Goal: Task Accomplishment & Management: Manage account settings

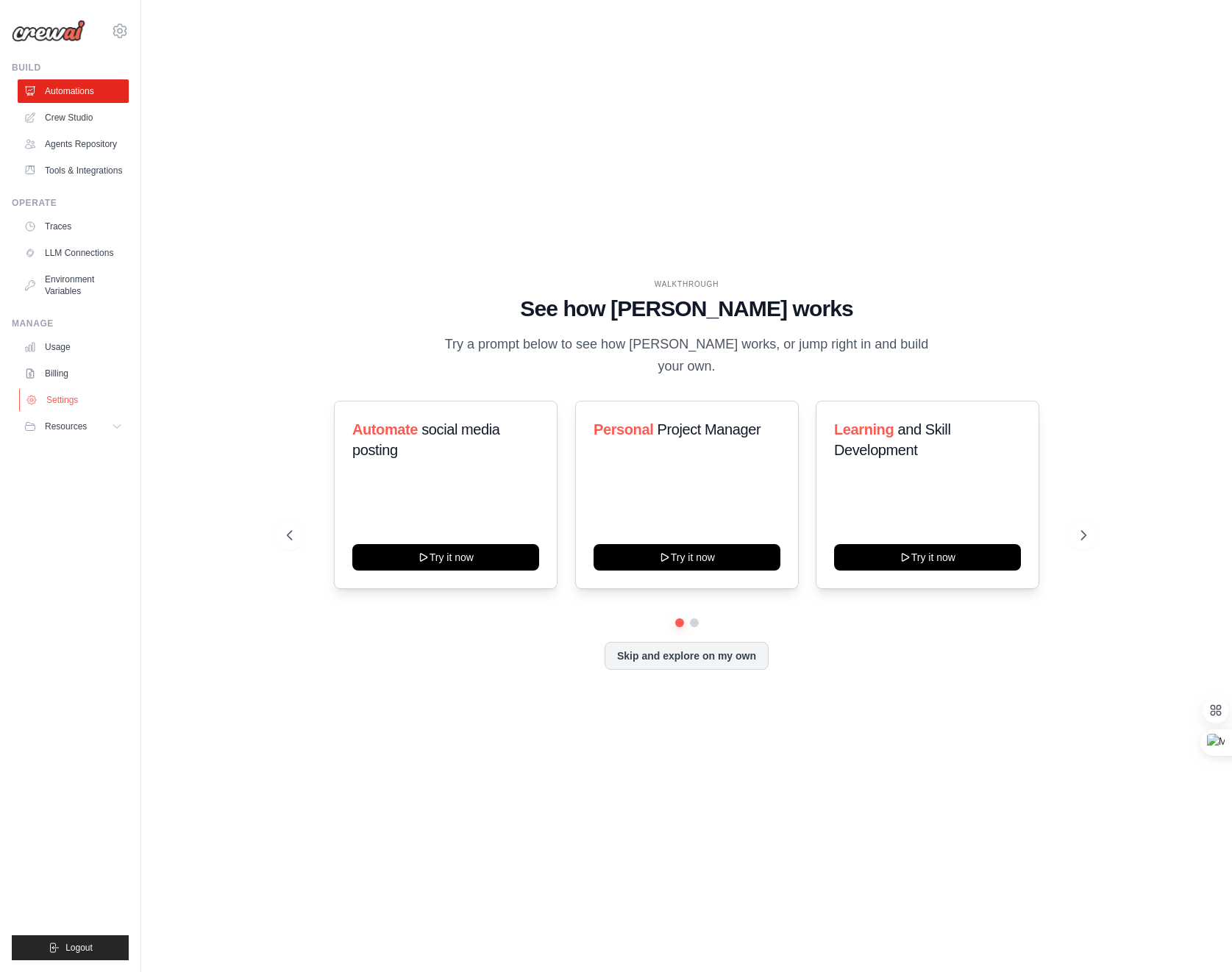
click at [73, 402] on link "Settings" at bounding box center [75, 400] width 111 height 23
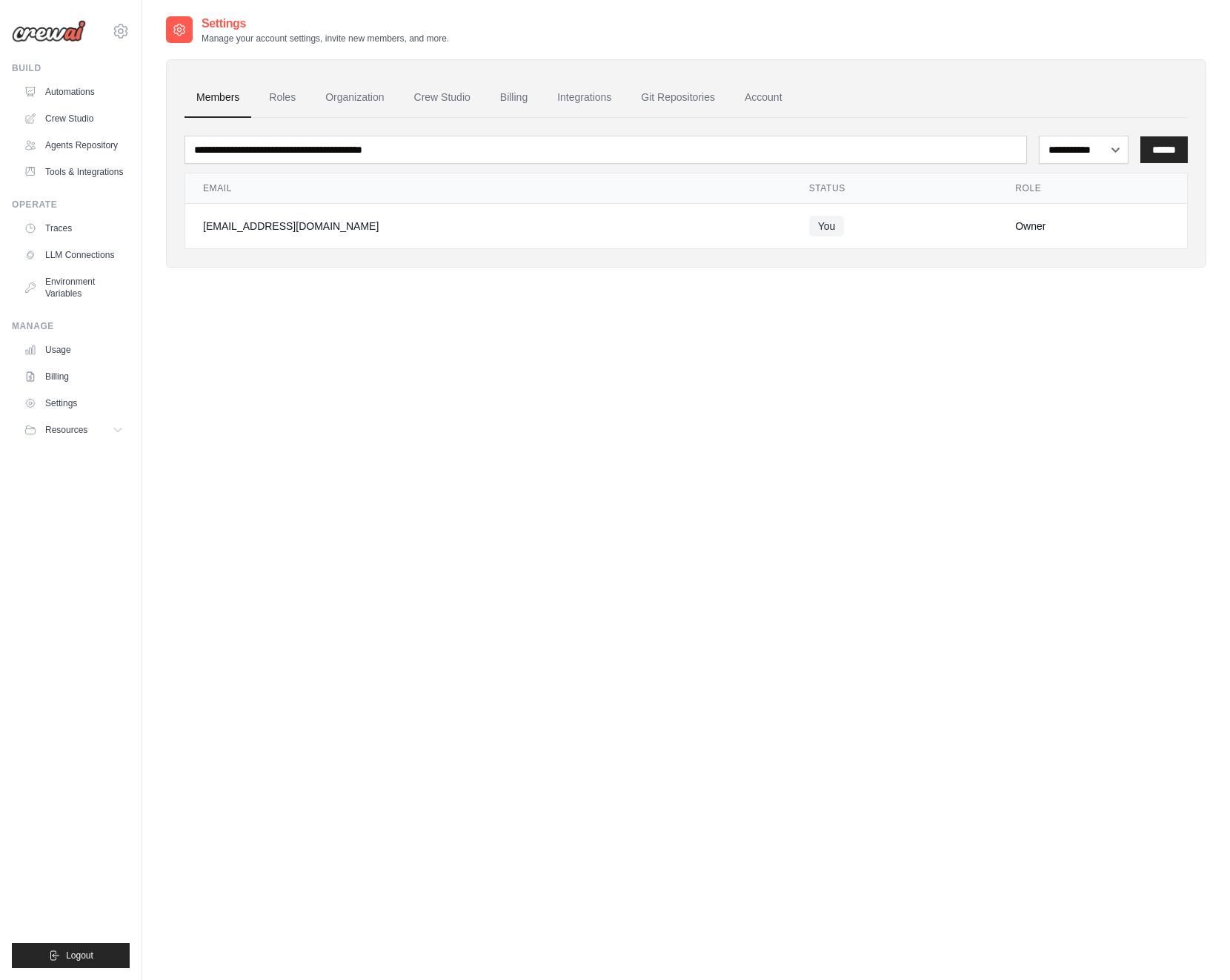
click at [62, 382] on link "Billing" at bounding box center [74, 376] width 112 height 23
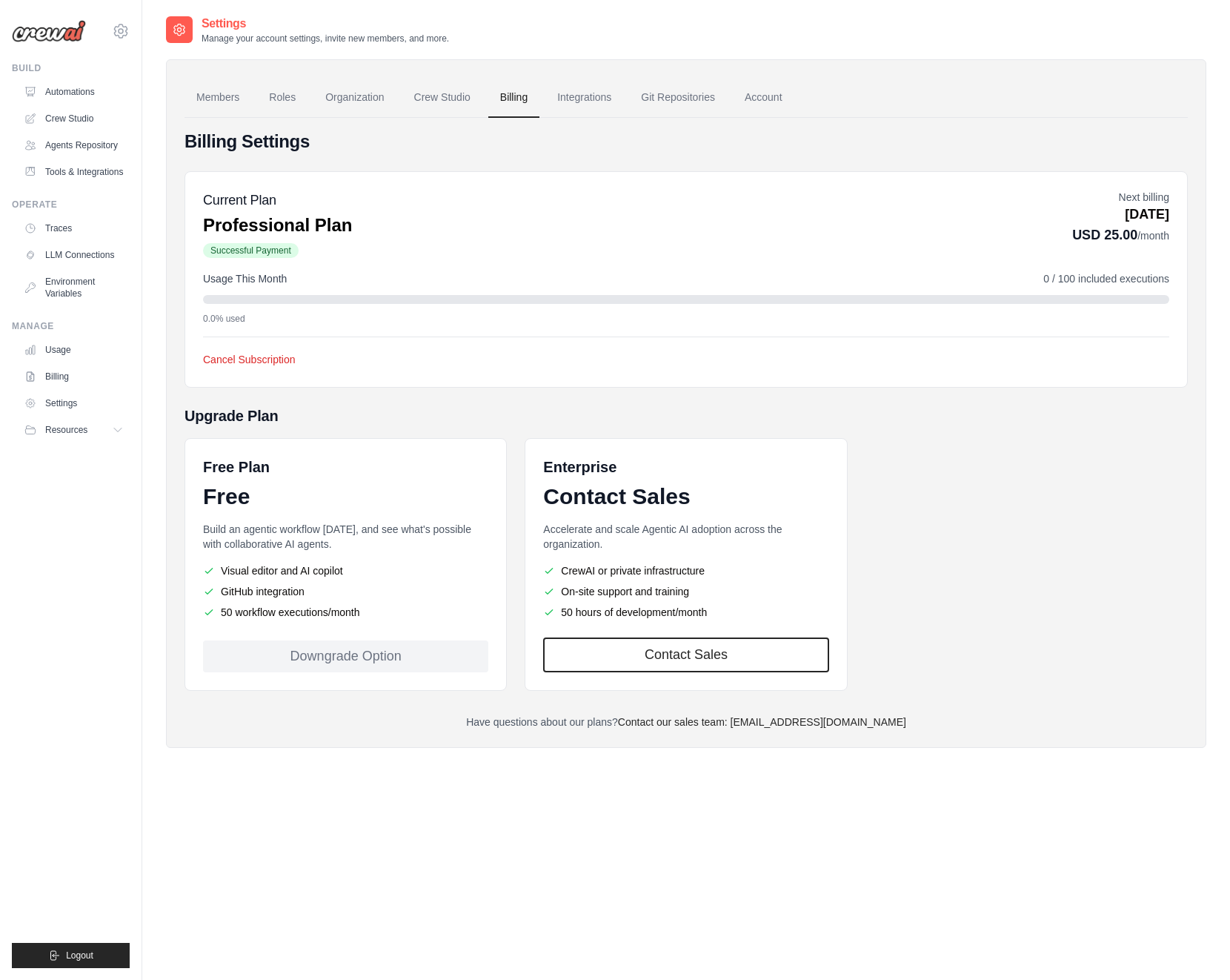
click at [524, 95] on link "Billing" at bounding box center [513, 98] width 51 height 40
click at [370, 651] on div "Downgrade Option" at bounding box center [345, 656] width 285 height 32
click at [244, 362] on button "Cancel Subscription" at bounding box center [249, 359] width 93 height 15
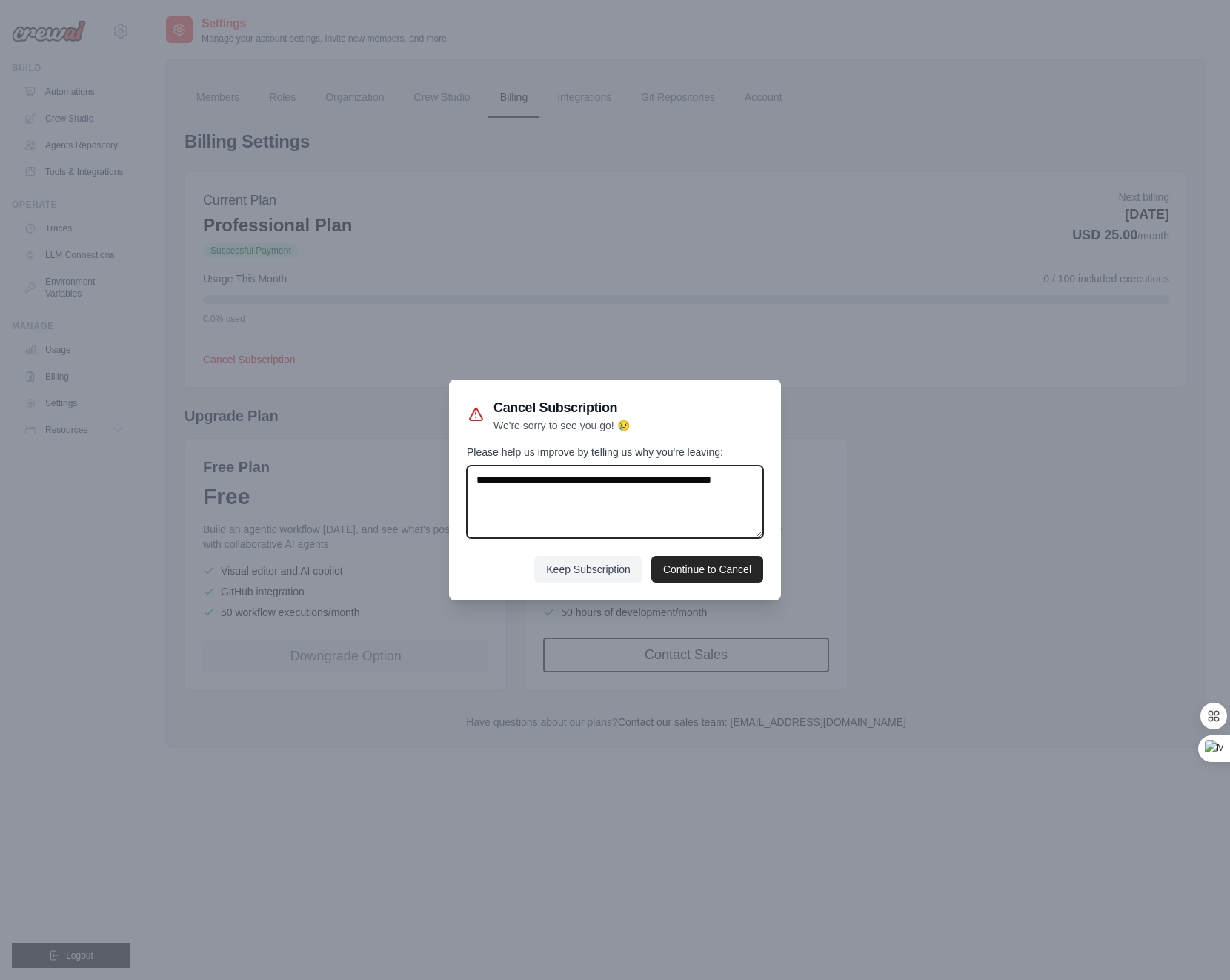
click at [646, 499] on textarea "Please help us improve by telling us why you're leaving:" at bounding box center [615, 502] width 297 height 73
click at [646, 494] on textarea "Please help us improve by telling us why you're leaving:" at bounding box center [615, 502] width 297 height 73
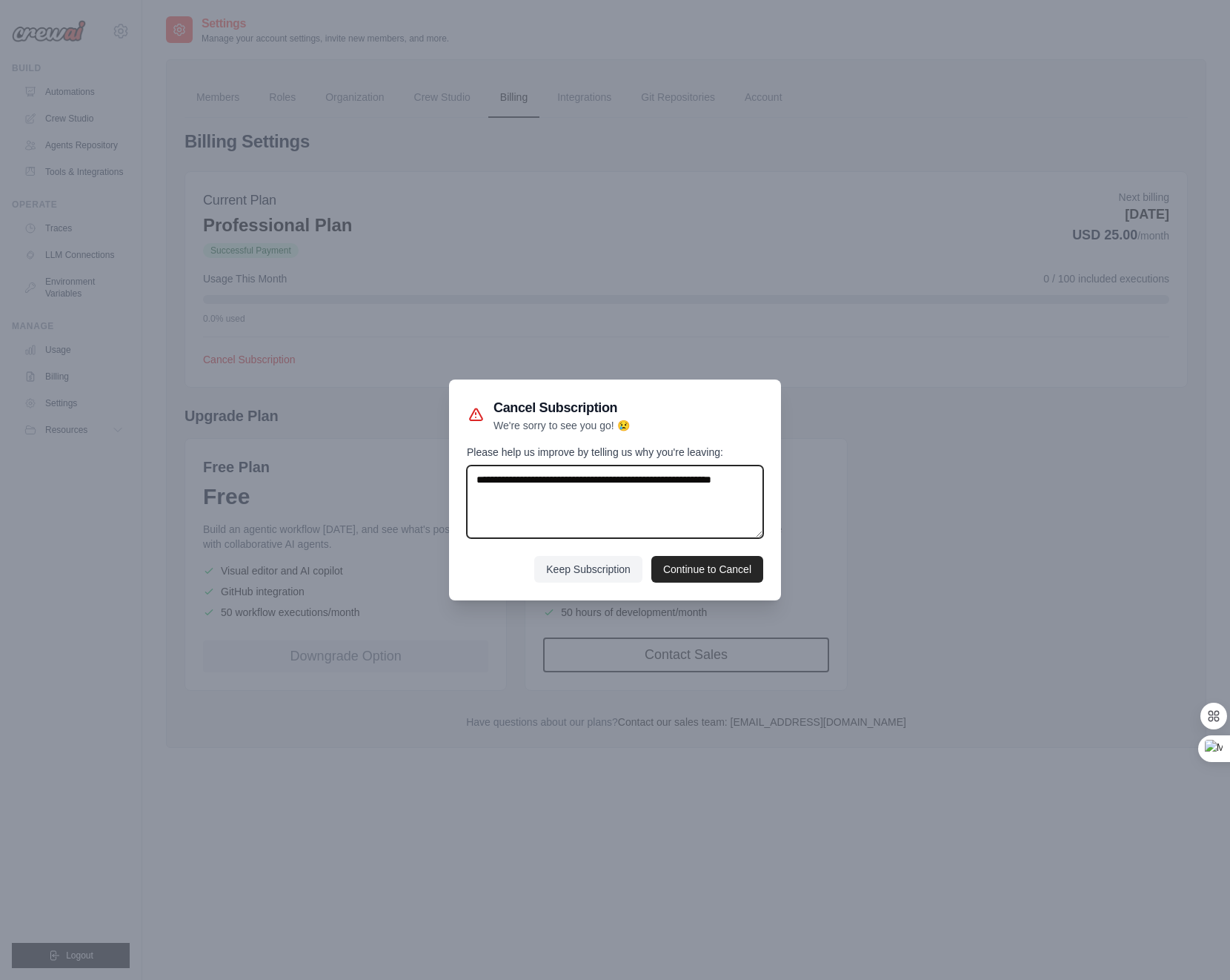
click at [646, 494] on textarea "Please help us improve by telling us why you're leaving:" at bounding box center [615, 502] width 297 height 73
drag, startPoint x: 547, startPoint y: 499, endPoint x: 404, endPoint y: 459, distance: 148.5
click at [404, 459] on div "Cancel Subscription We're sorry to see you go! 😢 Please help us improve by tell…" at bounding box center [615, 490] width 1230 height 980
click at [707, 567] on button "Continue to Cancel" at bounding box center [707, 569] width 112 height 27
click at [642, 509] on textarea "Please help us improve by telling us why you're leaving:" at bounding box center [615, 502] width 297 height 73
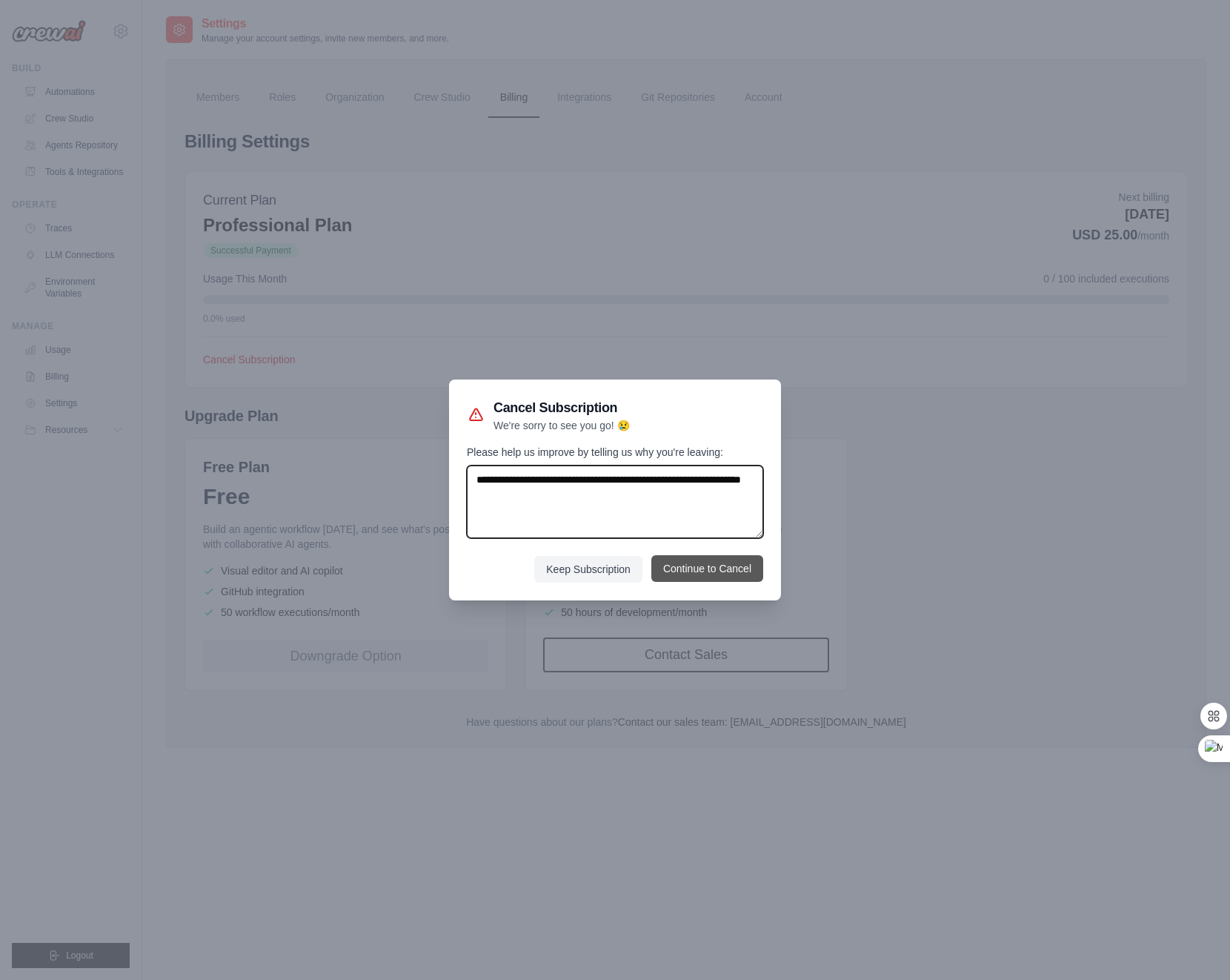
type textarea "**********"
click at [686, 579] on button "Continue to Cancel" at bounding box center [707, 569] width 112 height 27
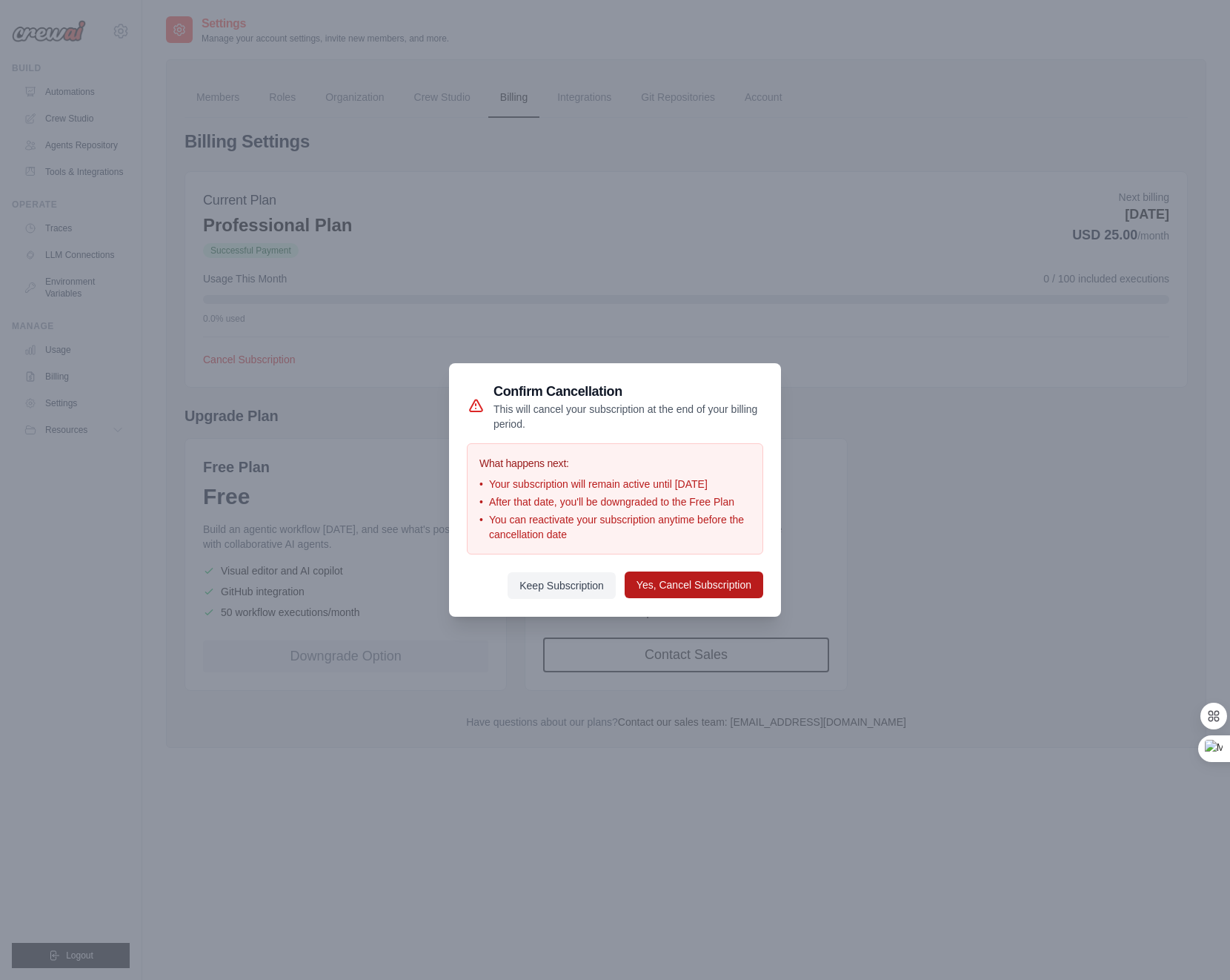
click at [644, 590] on button "Yes, Cancel Subscription" at bounding box center [694, 584] width 139 height 27
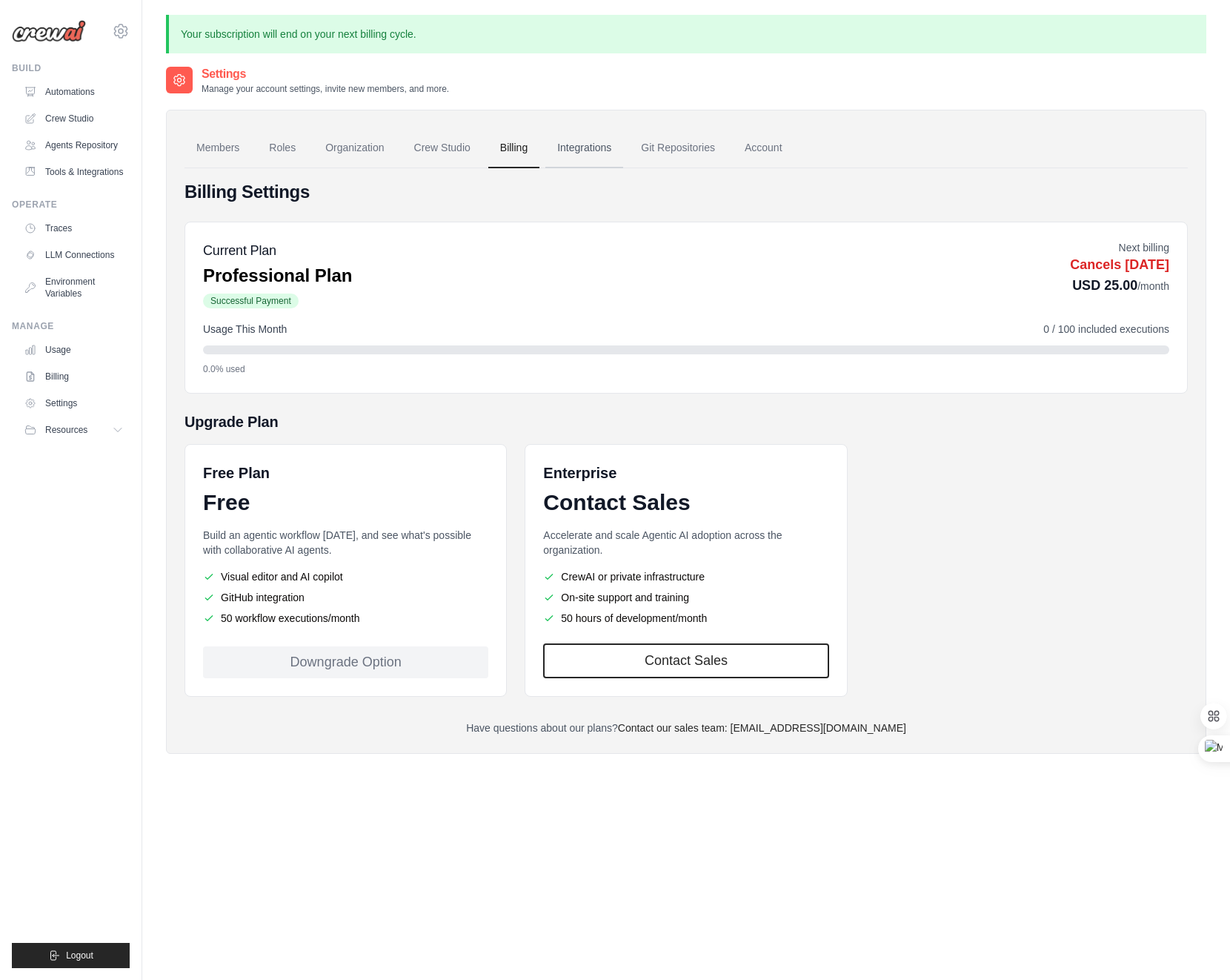
click at [577, 145] on link "Integrations" at bounding box center [584, 148] width 78 height 40
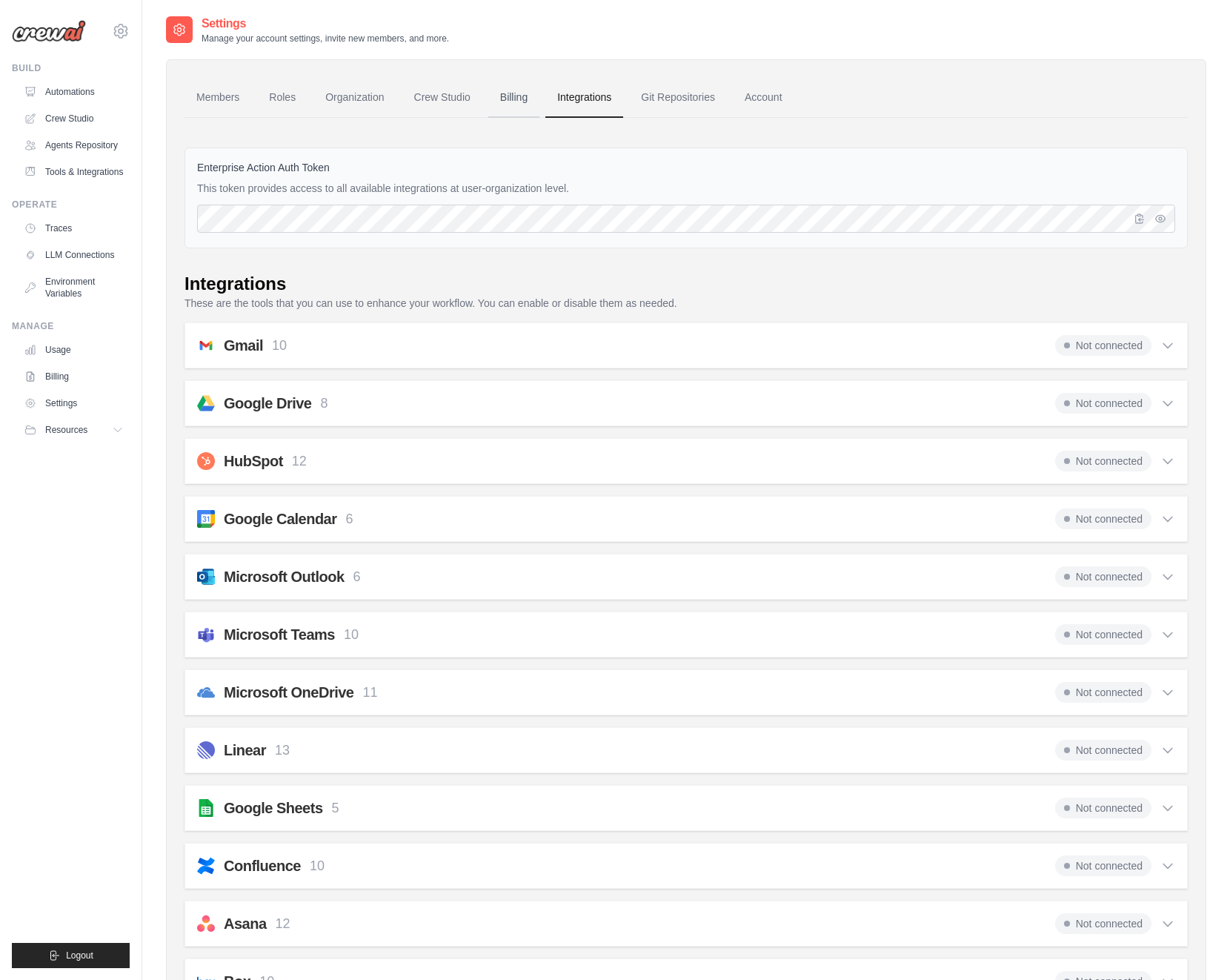
click at [515, 96] on link "Billing" at bounding box center [513, 98] width 51 height 40
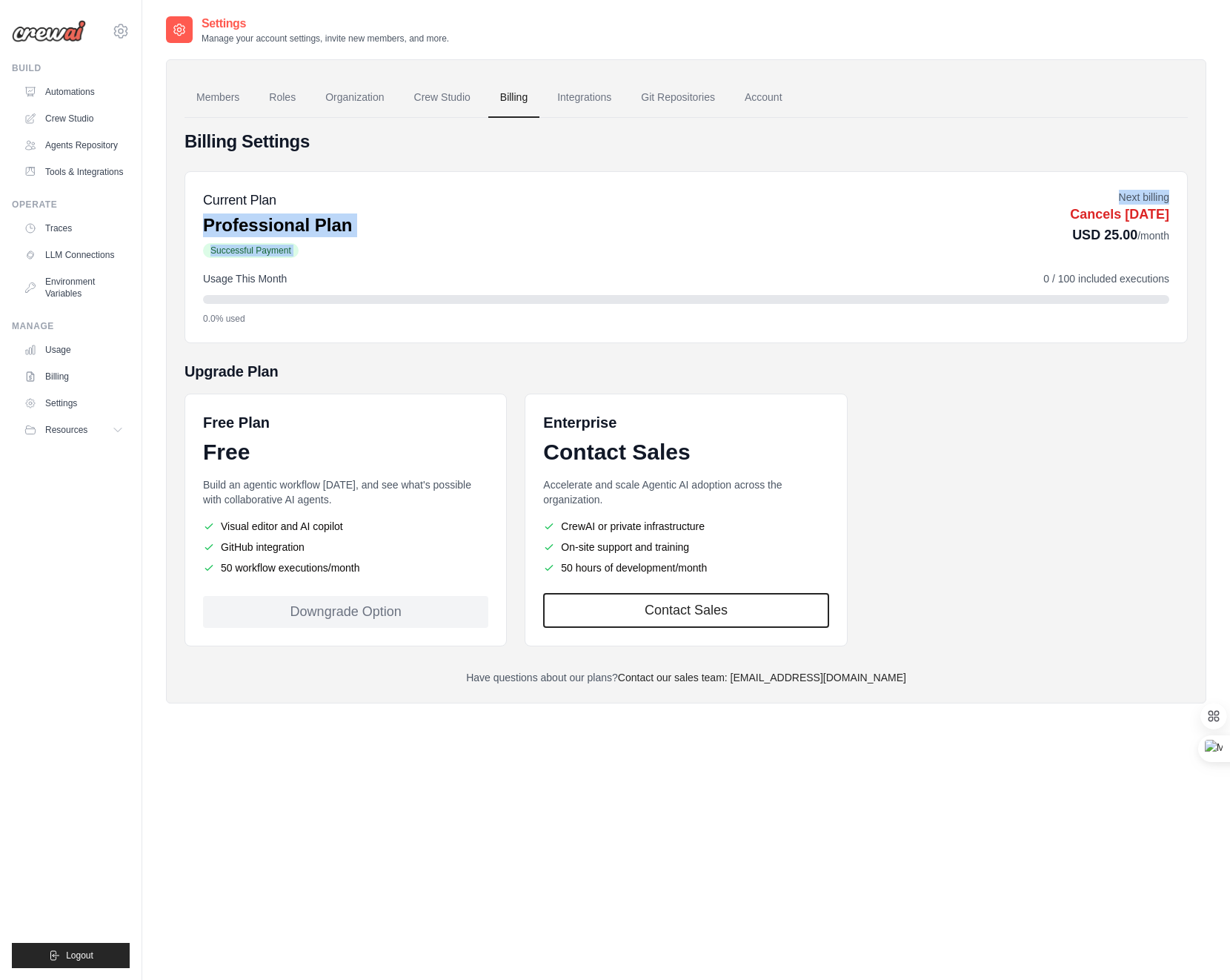
drag, startPoint x: 298, startPoint y: 212, endPoint x: 955, endPoint y: 220, distance: 657.0
click at [955, 220] on div "Current Plan Professional Plan Successful Payment Next billing Cancels Nov 03, …" at bounding box center [686, 224] width 967 height 69
click at [1070, 242] on p "USD 25.00 /month" at bounding box center [1120, 235] width 100 height 21
click at [58, 375] on link "Billing" at bounding box center [75, 376] width 112 height 23
click at [61, 18] on div "ramonkampinga@gmail.com Settings" at bounding box center [70, 23] width 118 height 48
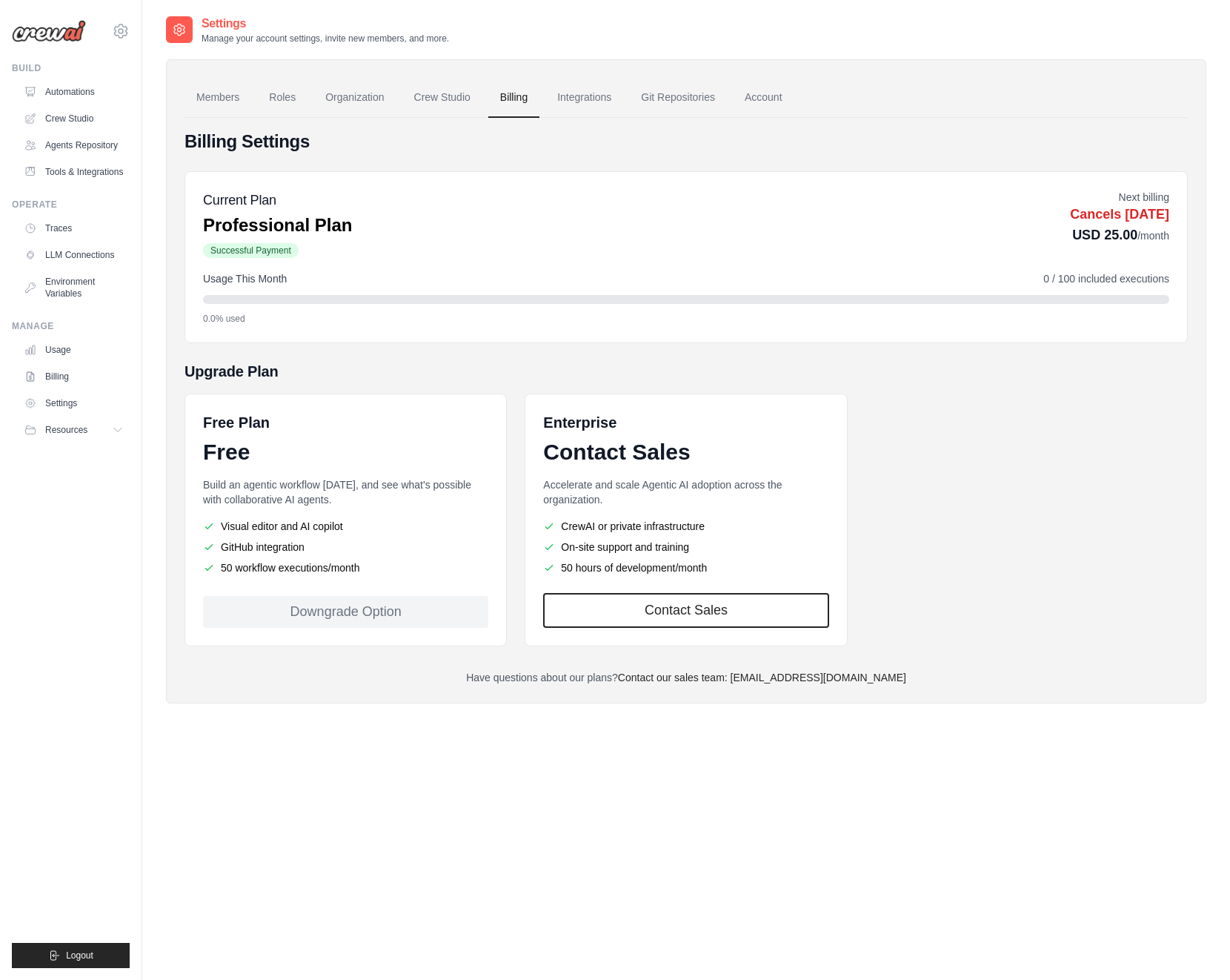
click at [60, 46] on div "ramonkampinga@gmail.com Settings" at bounding box center [70, 23] width 118 height 48
click at [64, 36] on img at bounding box center [48, 31] width 74 height 23
click at [58, 375] on link "Billing" at bounding box center [75, 376] width 112 height 23
click at [338, 610] on div "Downgrade Option" at bounding box center [345, 612] width 285 height 32
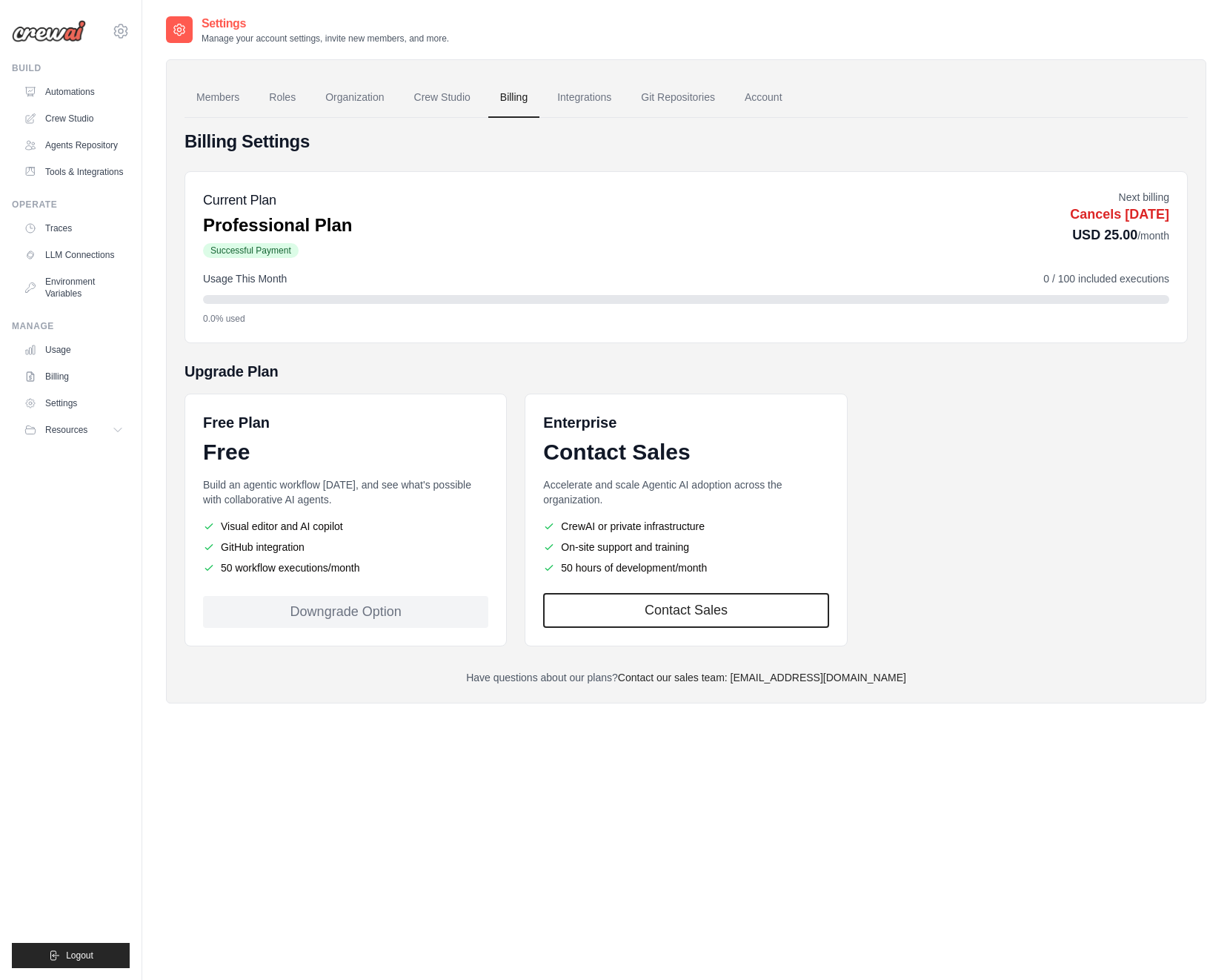
click at [338, 610] on div "Downgrade Option" at bounding box center [345, 612] width 285 height 32
click at [365, 339] on div "Current Plan Professional Plan Successful Payment Next billing Cancels Nov 03, …" at bounding box center [686, 258] width 1003 height 172
click at [283, 234] on p "Professional Plan" at bounding box center [278, 225] width 149 height 23
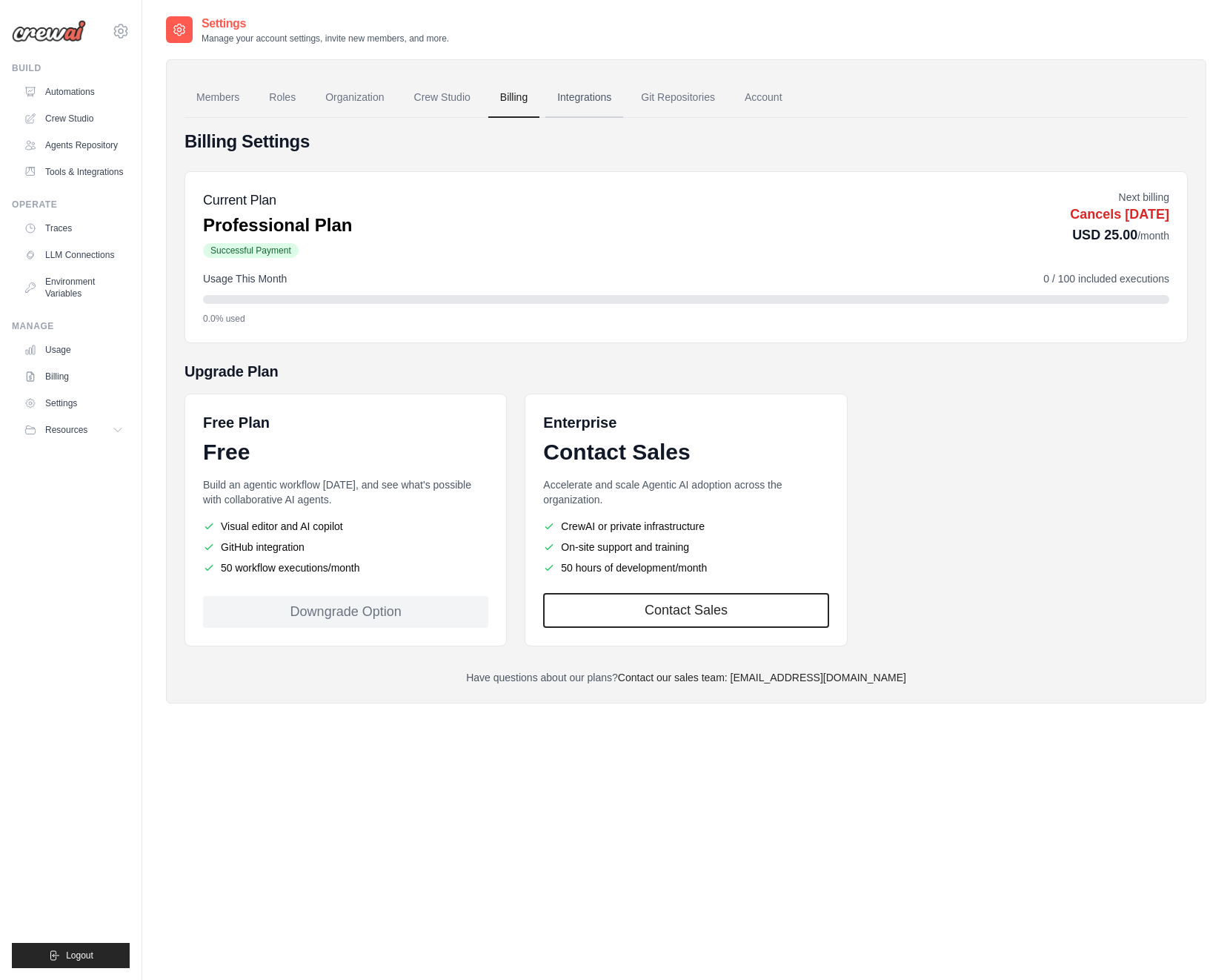
click at [595, 97] on link "Integrations" at bounding box center [584, 98] width 78 height 40
click at [778, 94] on link "Account" at bounding box center [764, 98] width 62 height 40
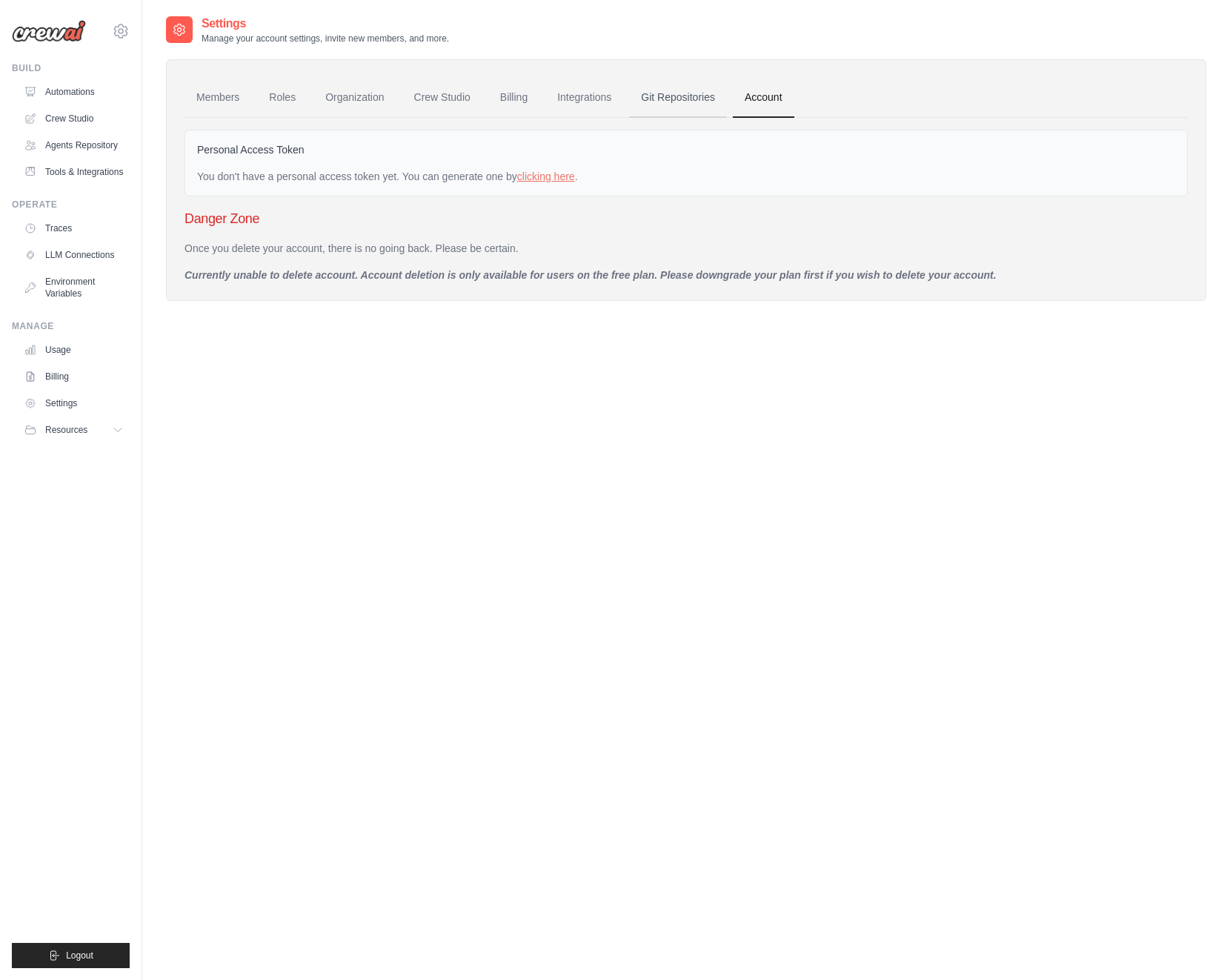
click at [663, 100] on link "Git Repositories" at bounding box center [677, 98] width 98 height 40
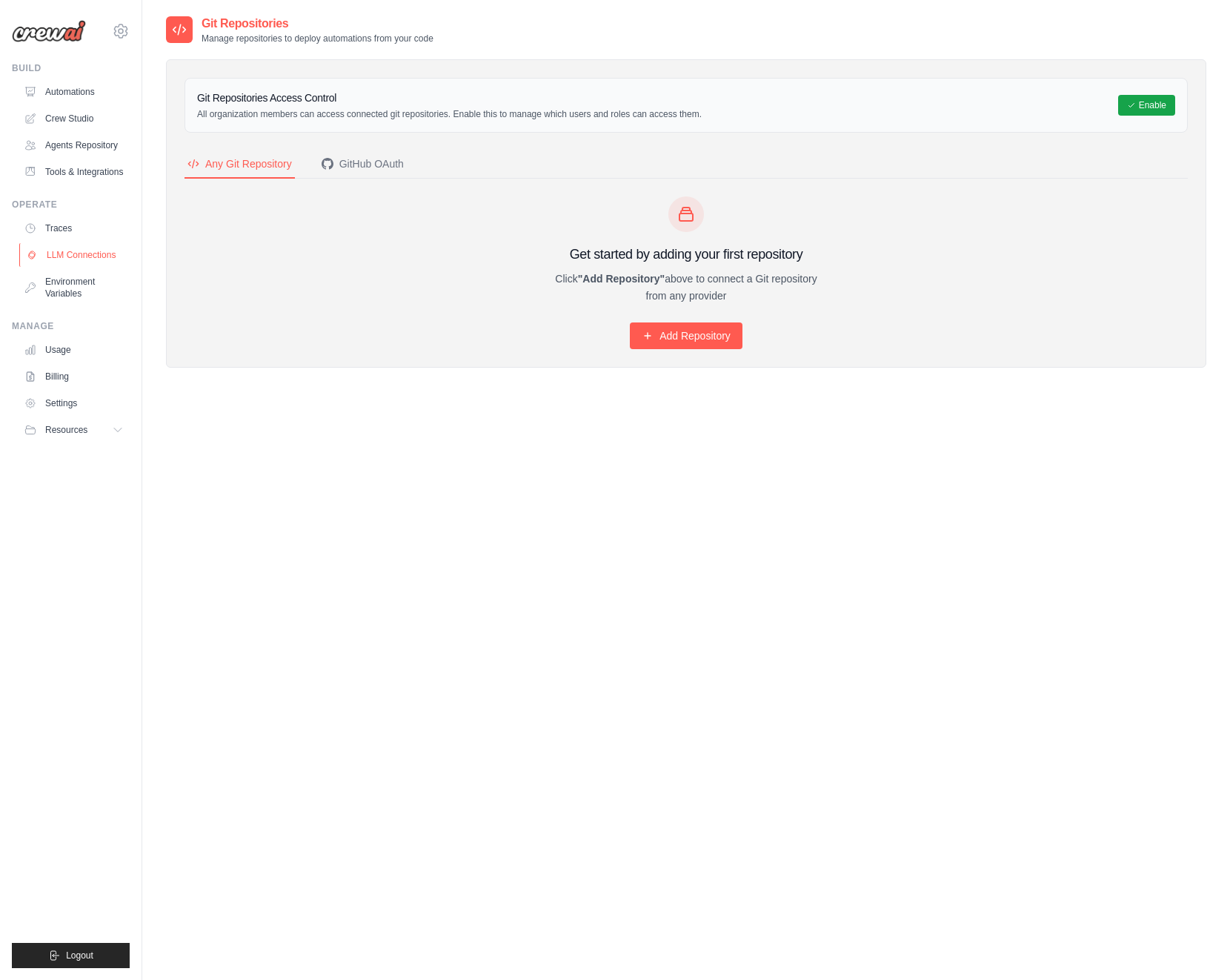
click at [60, 256] on link "LLM Connections" at bounding box center [75, 255] width 112 height 23
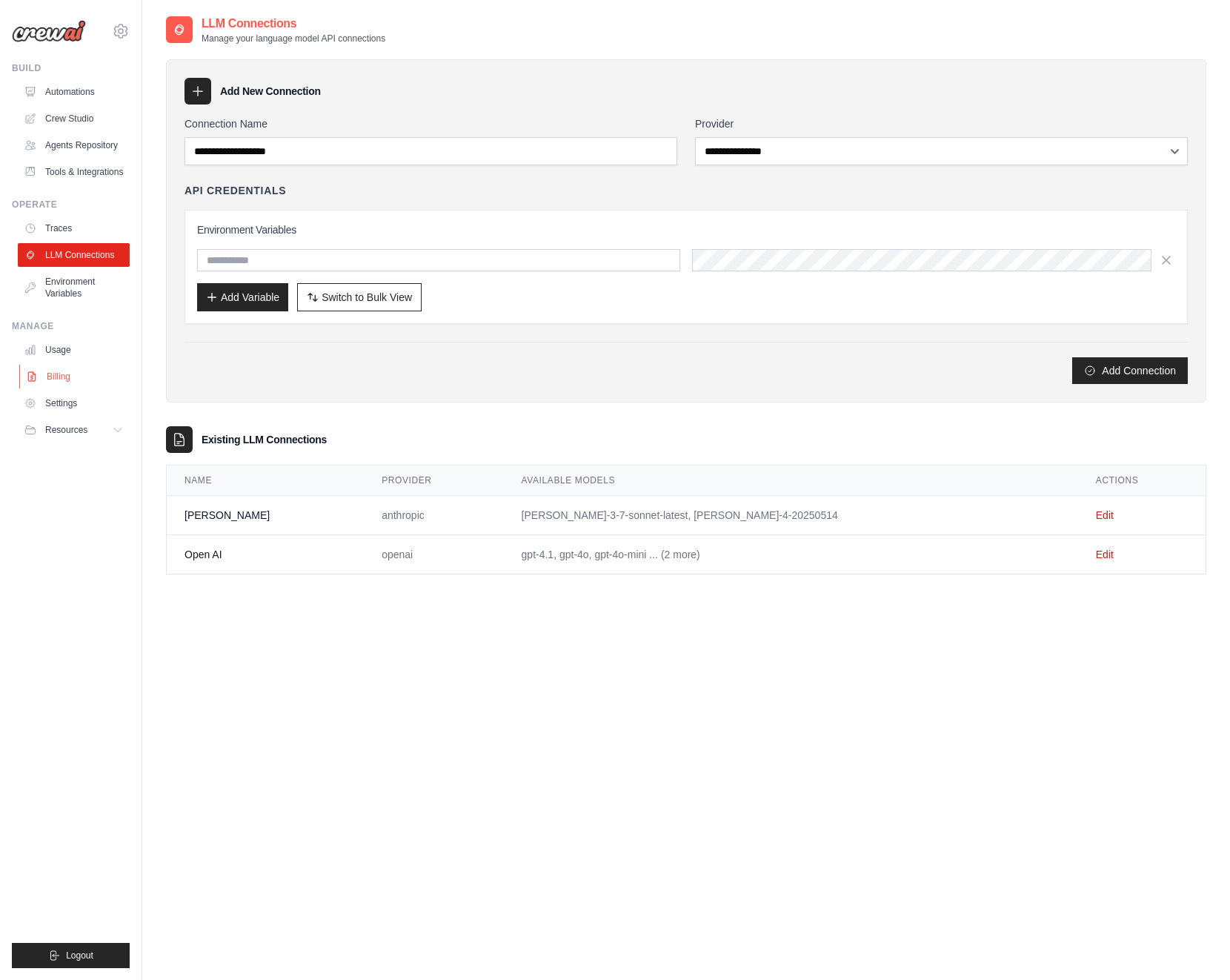
click at [54, 369] on link "Billing" at bounding box center [75, 376] width 112 height 23
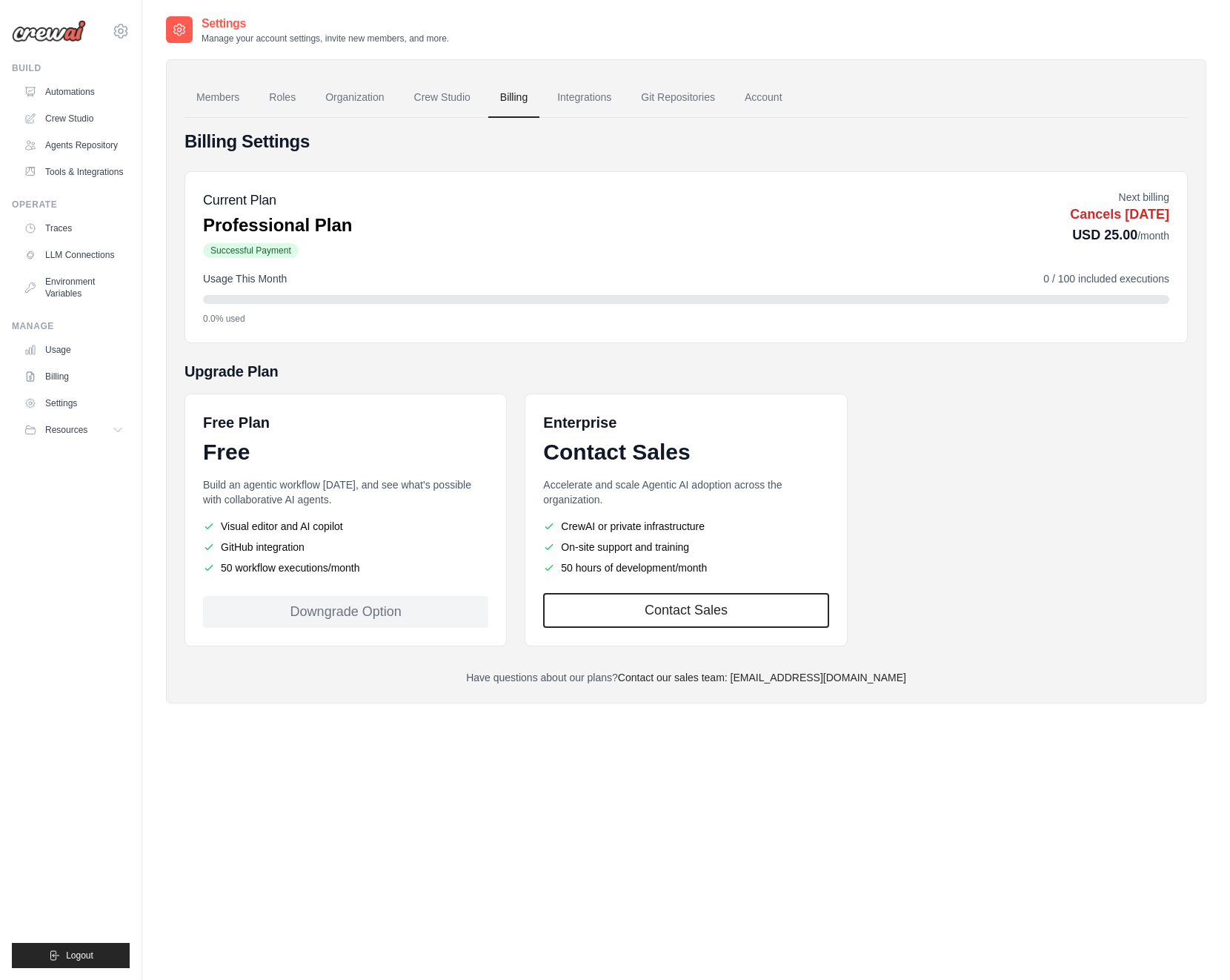
click at [297, 326] on div "Current Plan Professional Plan Successful Payment Next billing Cancels Nov 03, …" at bounding box center [686, 258] width 1003 height 172
click at [225, 313] on span "0.0% used" at bounding box center [224, 319] width 43 height 12
click at [243, 278] on span "Usage This Month" at bounding box center [245, 278] width 84 height 15
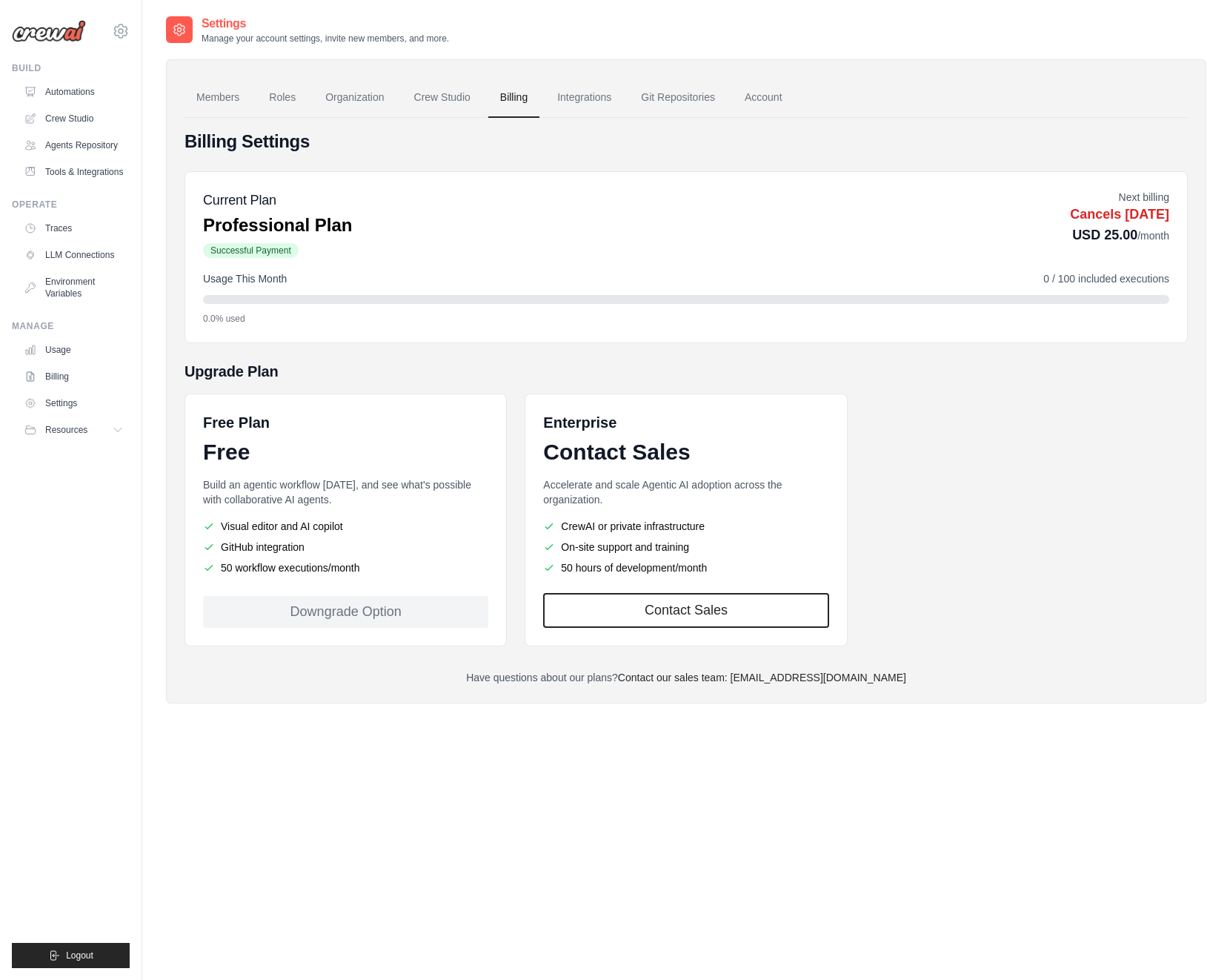
click at [253, 211] on div "Current Plan Professional Plan Successful Payment" at bounding box center [278, 224] width 149 height 69
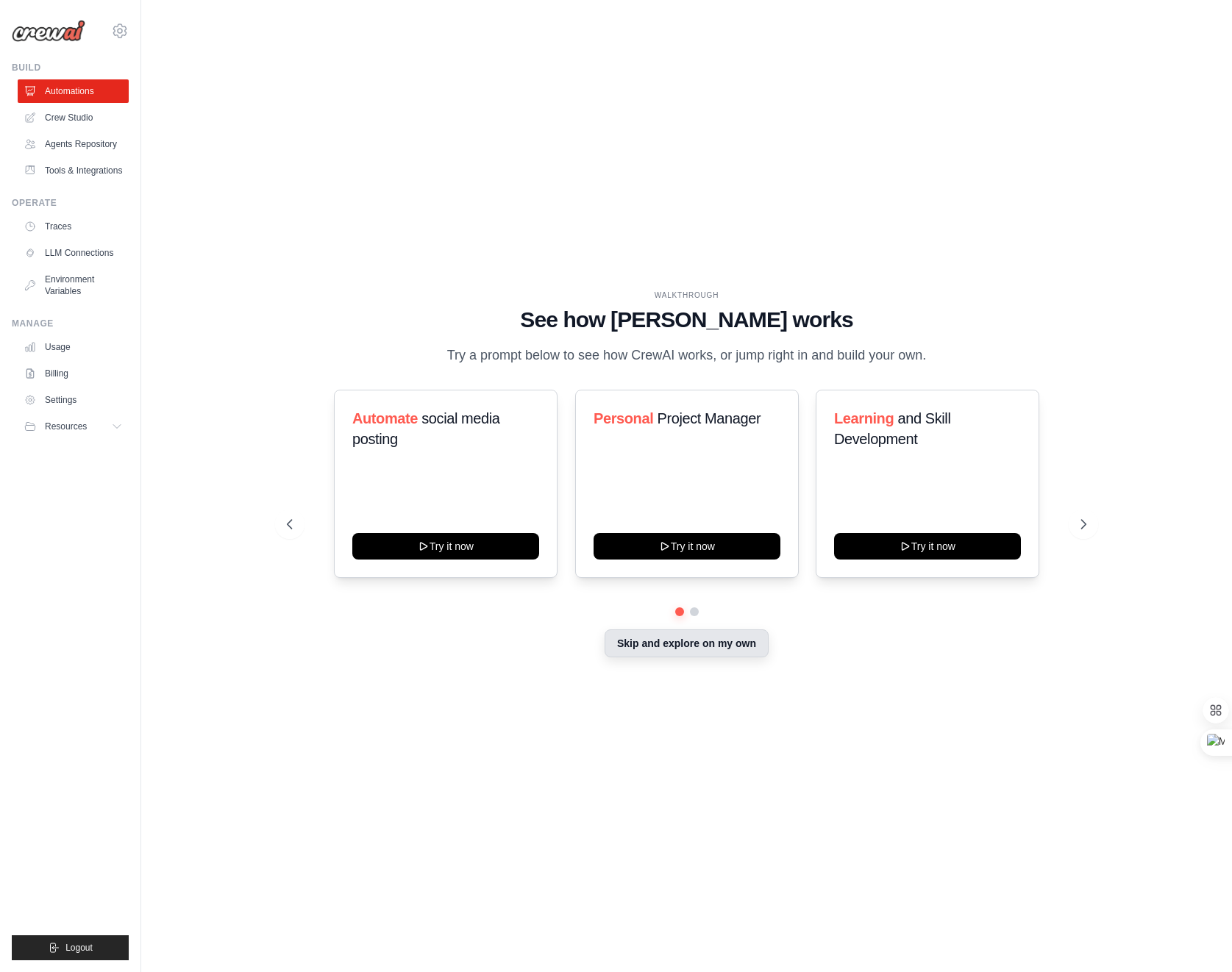
click at [714, 645] on button "Skip and explore on my own" at bounding box center [687, 644] width 164 height 28
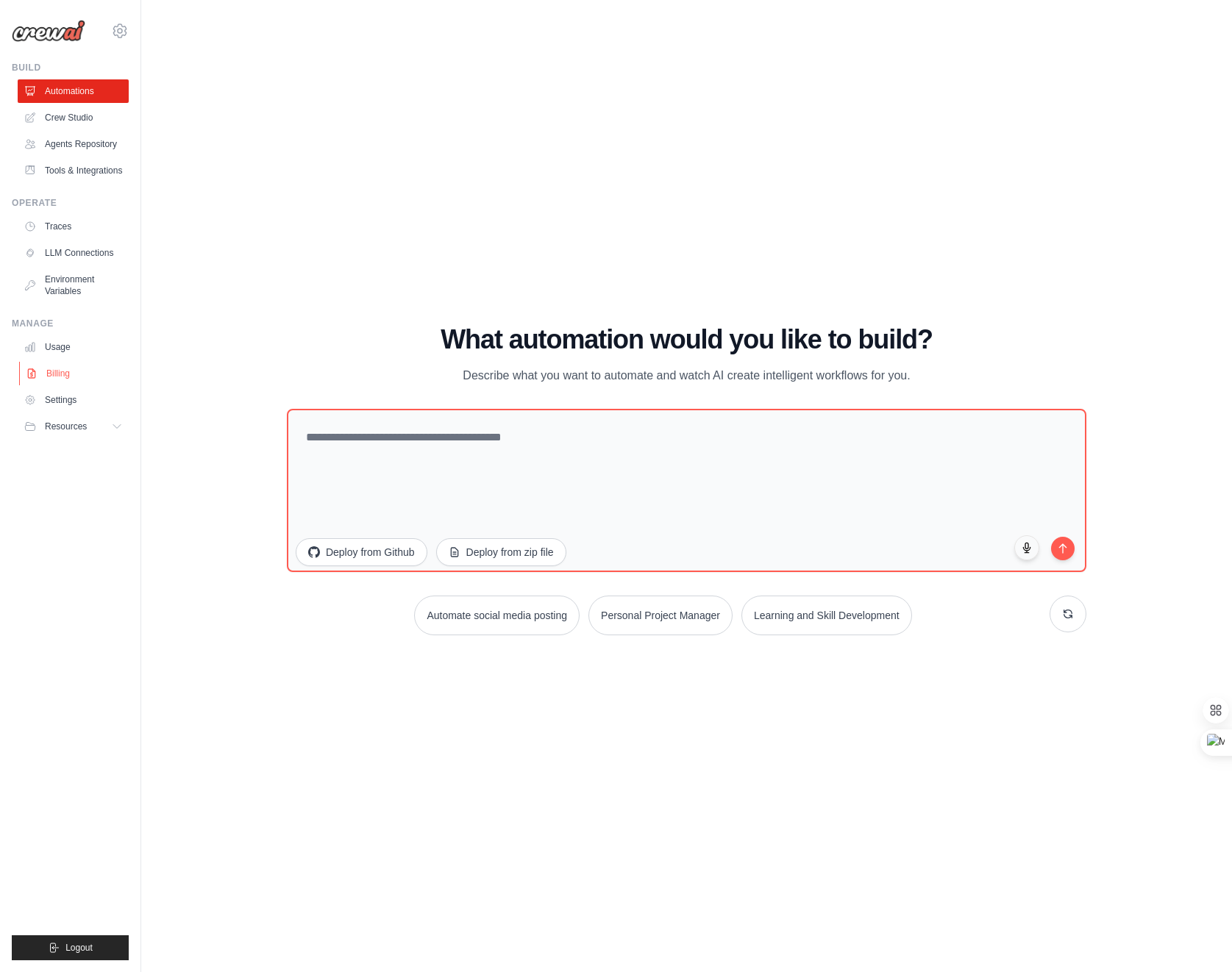
click at [71, 382] on link "Billing" at bounding box center [75, 373] width 111 height 23
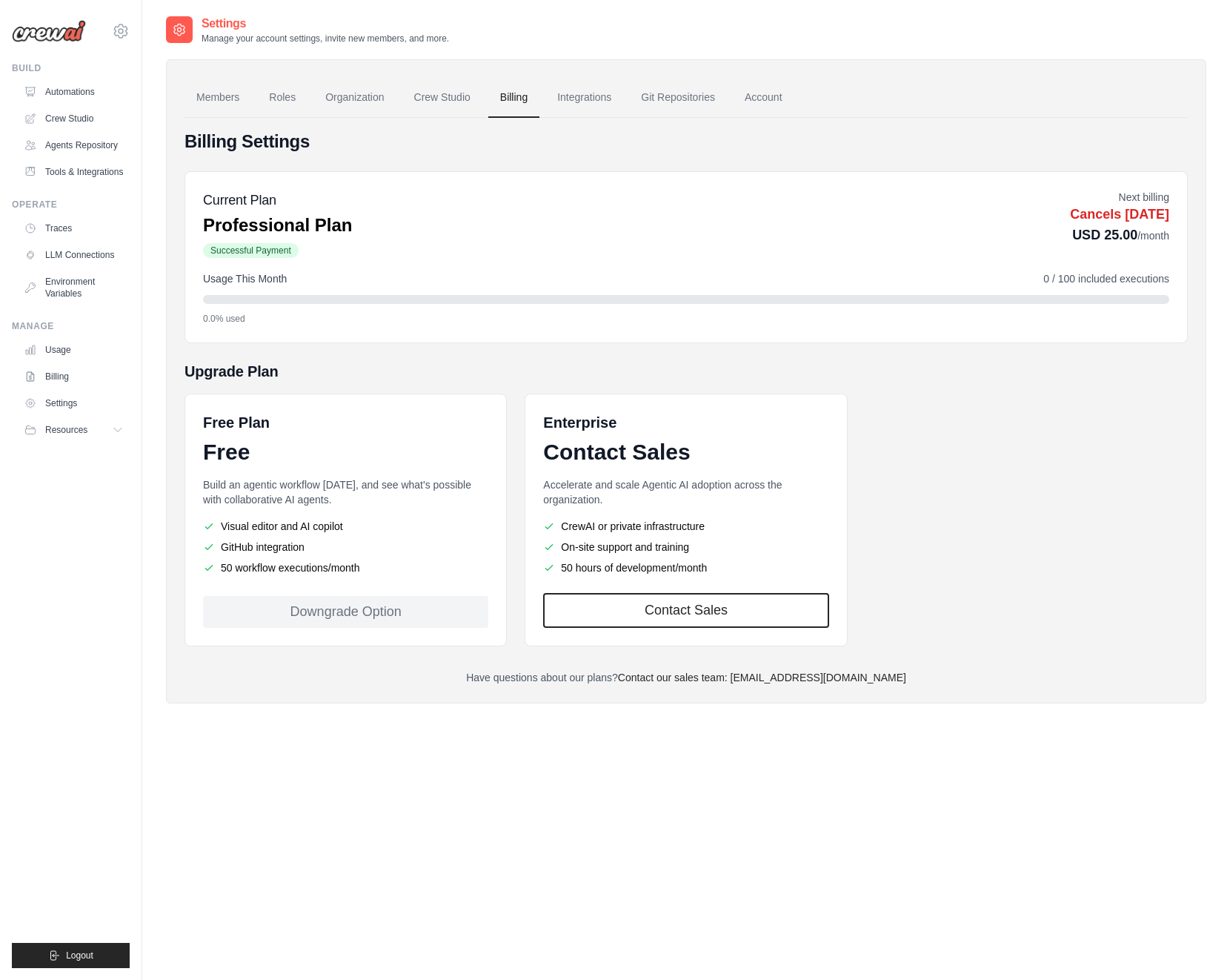
click at [285, 603] on div "Downgrade Option" at bounding box center [345, 612] width 285 height 32
click at [373, 240] on div "Current Plan Professional Plan Successful Payment Next billing Cancels Nov 03, …" at bounding box center [686, 224] width 967 height 69
click at [298, 95] on link "Roles" at bounding box center [283, 98] width 50 height 40
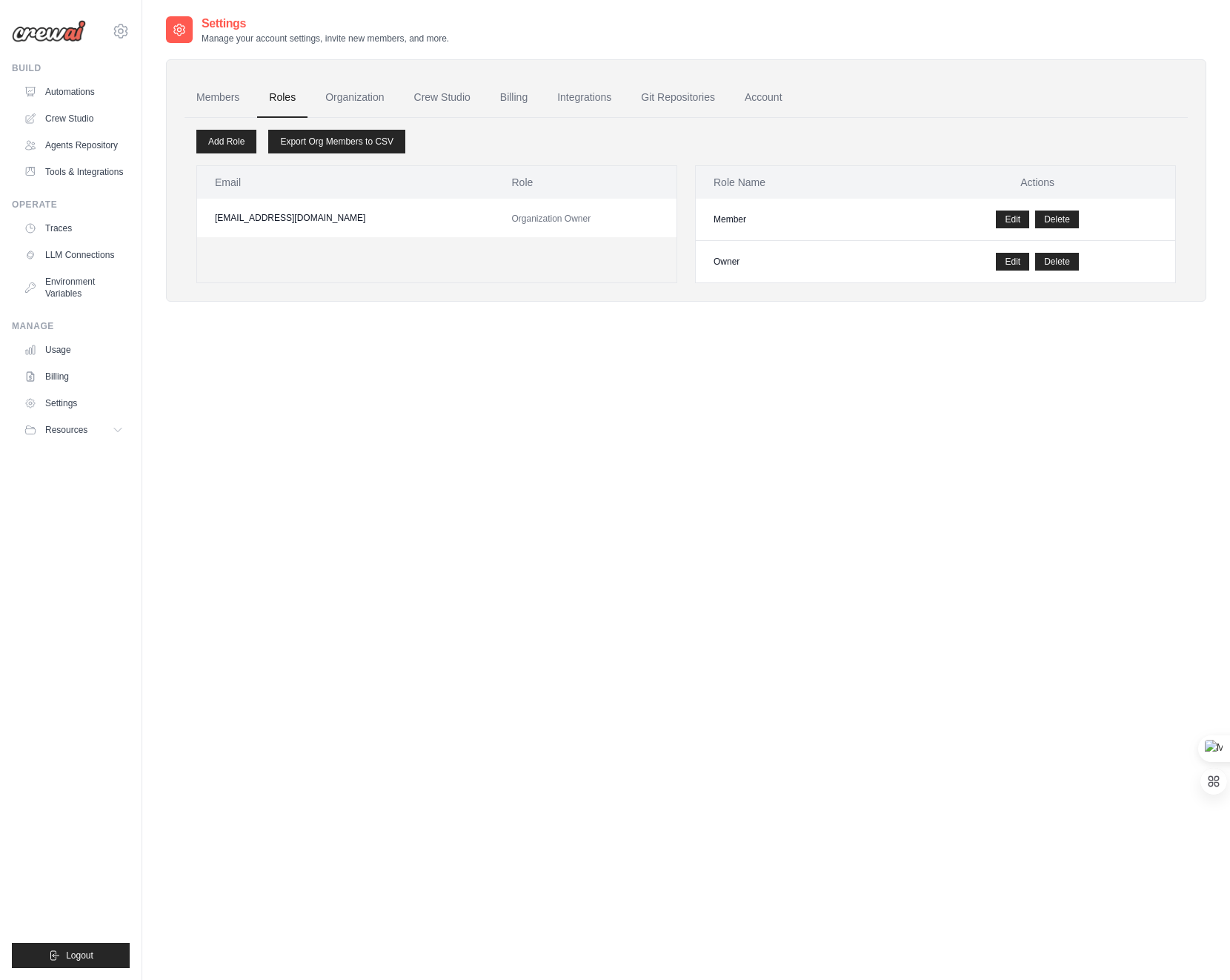
click at [48, 20] on img at bounding box center [48, 31] width 74 height 23
click at [71, 36] on img at bounding box center [48, 31] width 74 height 23
click at [65, 429] on span "Resources" at bounding box center [68, 430] width 43 height 12
click at [66, 386] on link "Billing" at bounding box center [75, 376] width 112 height 23
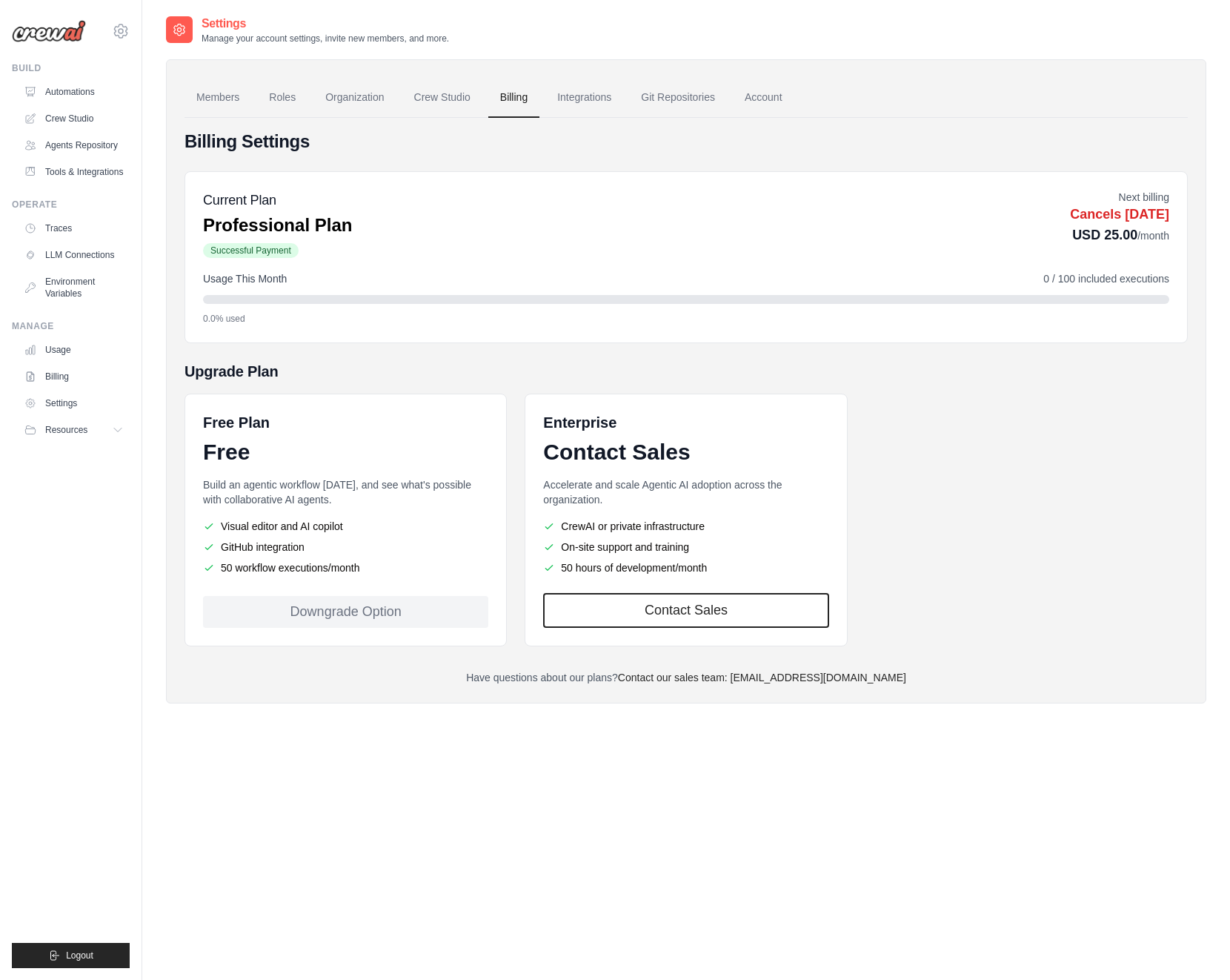
click at [48, 388] on ul "Usage Billing Settings Resources GitHub" at bounding box center [74, 390] width 112 height 104
click at [47, 405] on link "Settings" at bounding box center [75, 403] width 112 height 23
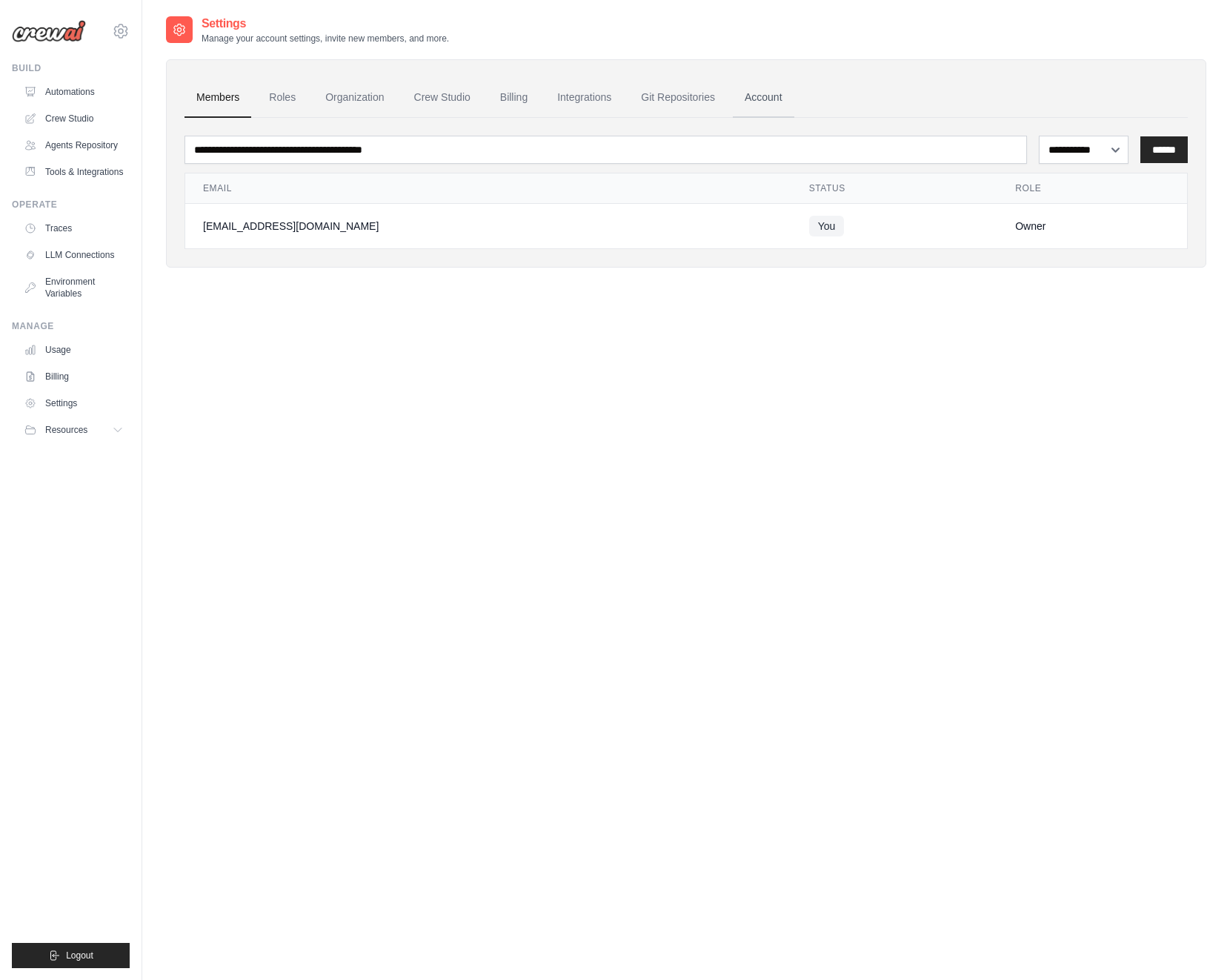
click at [768, 90] on link "Account" at bounding box center [764, 98] width 62 height 40
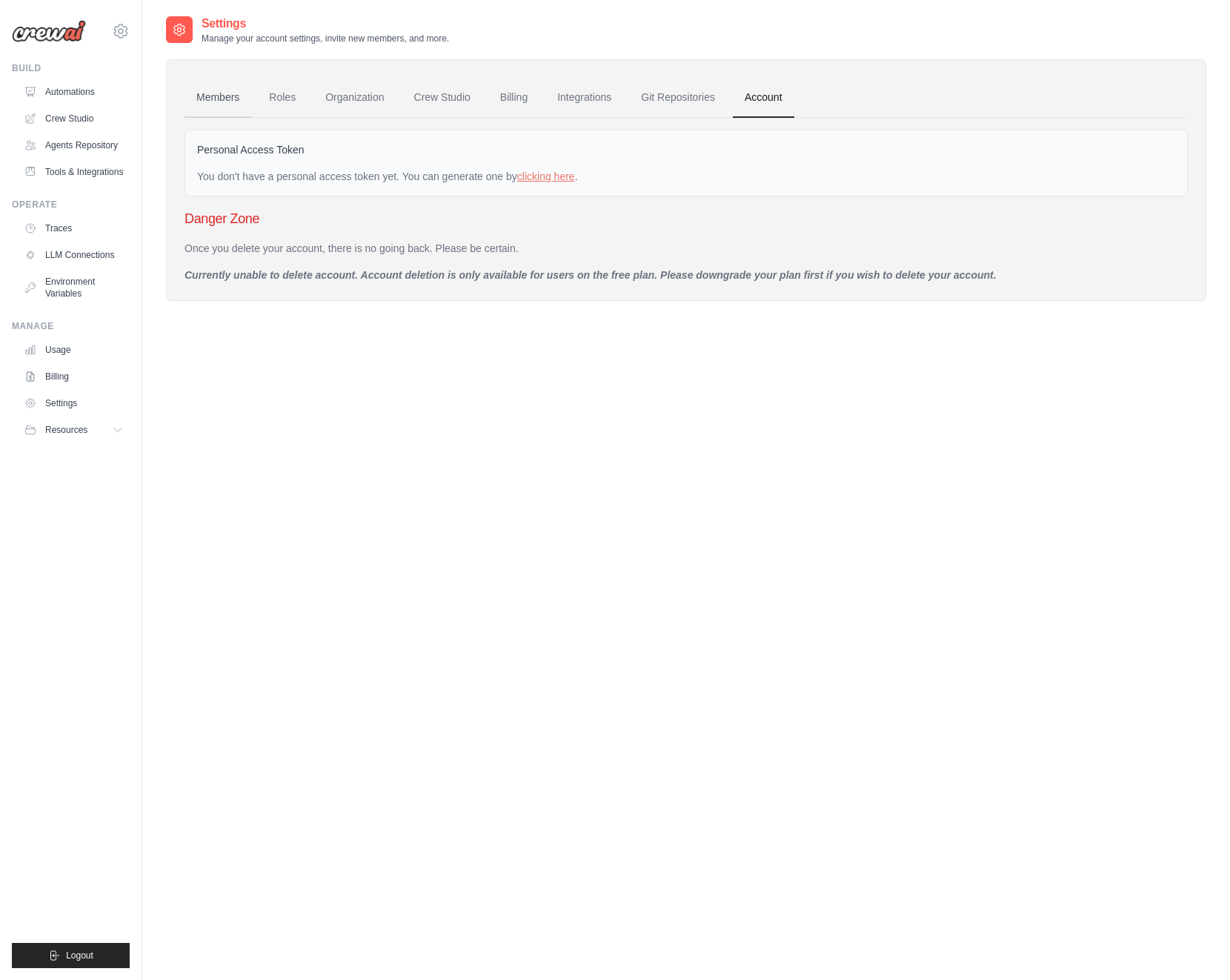
click at [201, 96] on link "Members" at bounding box center [218, 98] width 67 height 40
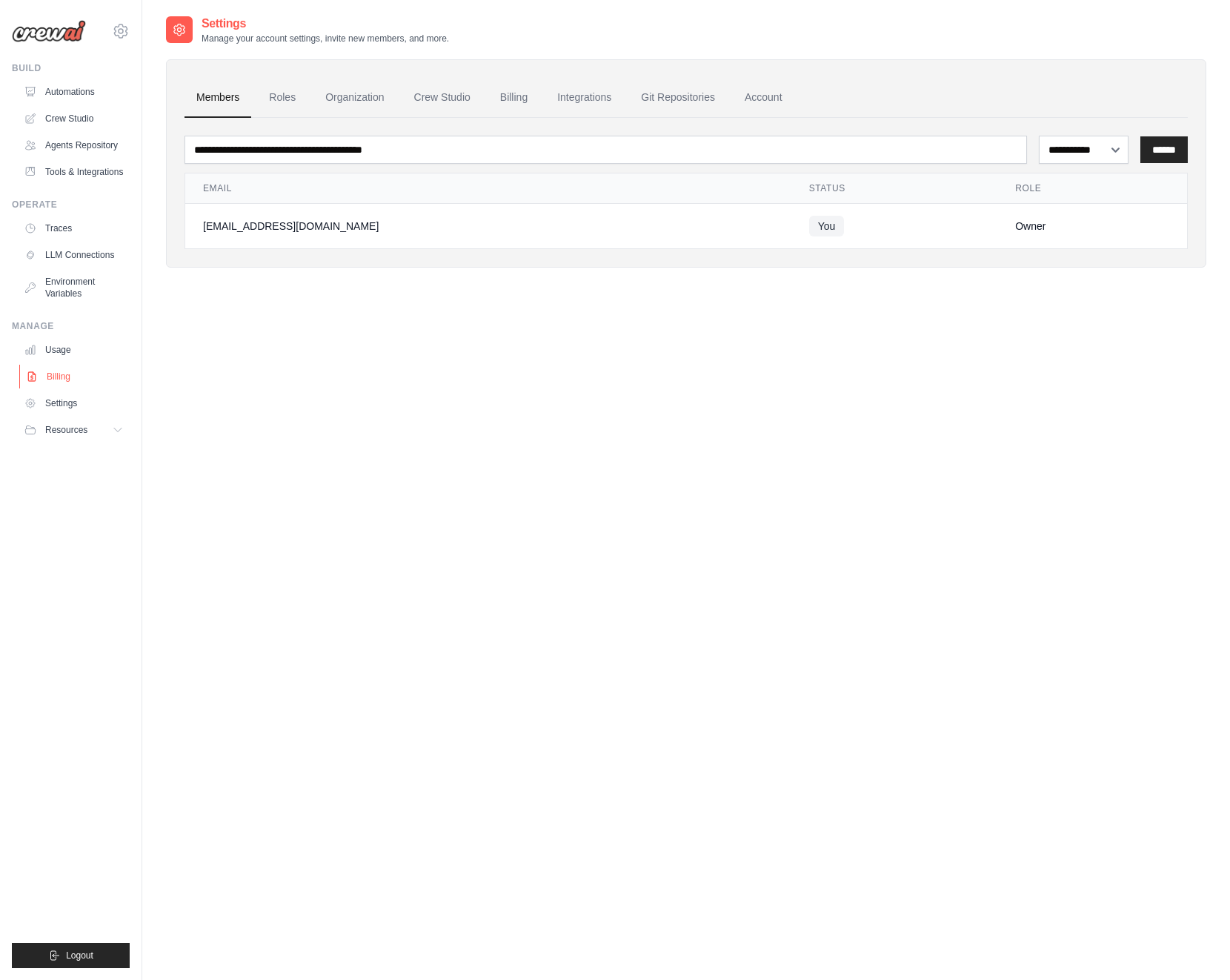
click at [64, 381] on link "Billing" at bounding box center [75, 376] width 112 height 23
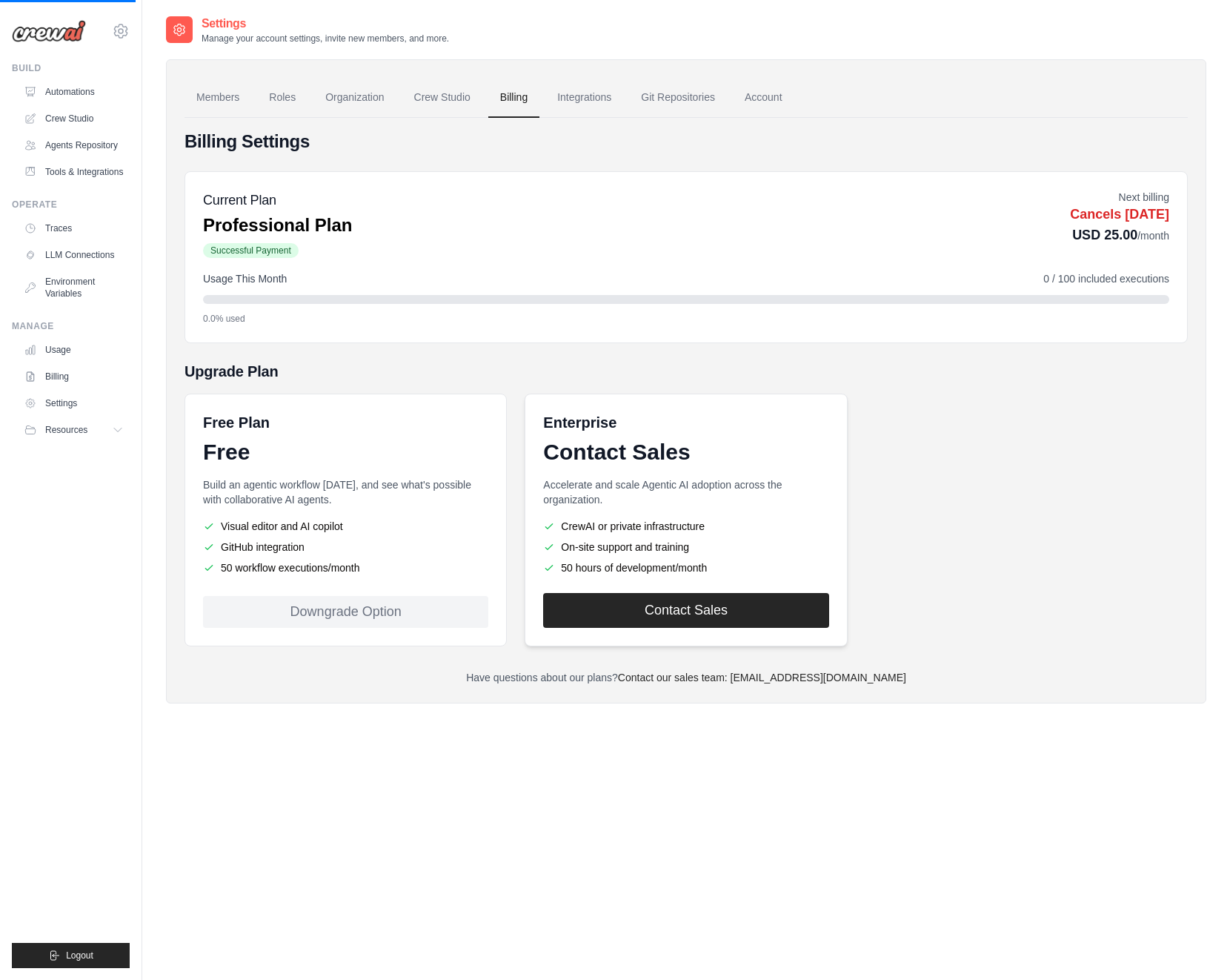
click at [711, 608] on link "Contact Sales" at bounding box center [686, 610] width 285 height 35
